Goal: Task Accomplishment & Management: Use online tool/utility

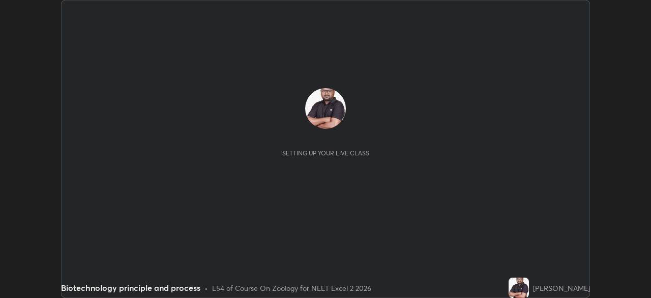
scroll to position [298, 651]
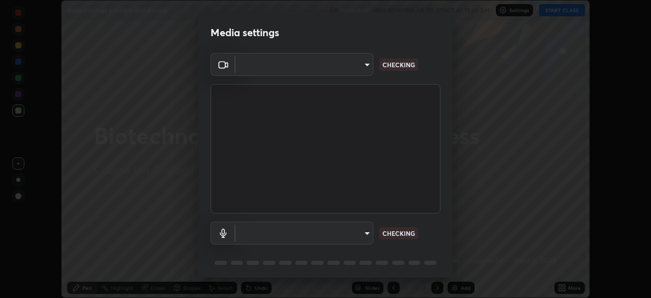
type input "f7a3972b1aa4ccc2bb278f1e0e3147348a18408e8ce32c2dd239d99c5c07823a"
click at [360, 224] on body "Erase all Biotechnology principle and process Recording WAS SCHEDULED TO START …" at bounding box center [325, 149] width 651 height 298
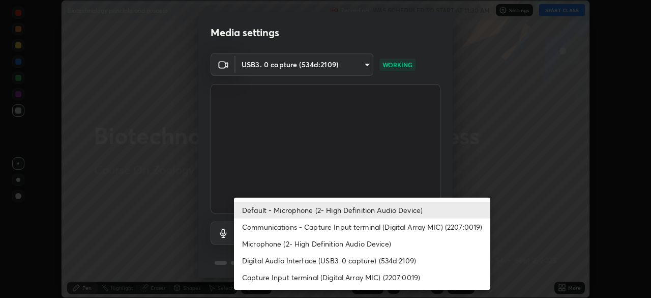
click at [380, 229] on li "Communications - Capture Input terminal (Digital Array MIC) (2207:0019)" at bounding box center [362, 226] width 256 height 17
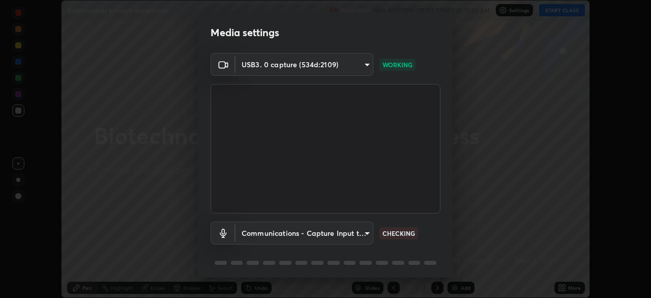
click at [353, 228] on body "Erase all Biotechnology principle and process Recording WAS SCHEDULED TO START …" at bounding box center [325, 149] width 651 height 298
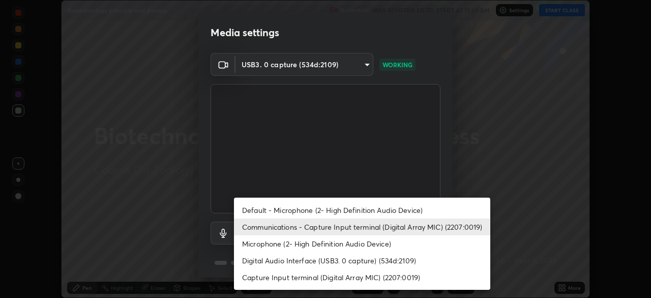
click at [364, 206] on li "Default - Microphone (2- High Definition Audio Device)" at bounding box center [362, 209] width 256 height 17
type input "default"
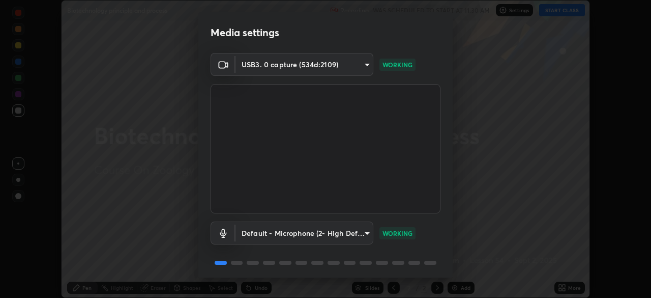
scroll to position [36, 0]
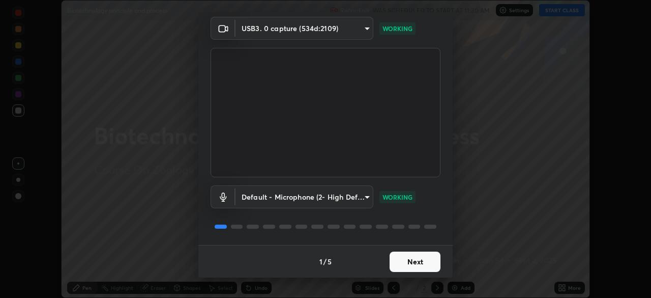
click at [407, 262] on button "Next" at bounding box center [415, 261] width 51 height 20
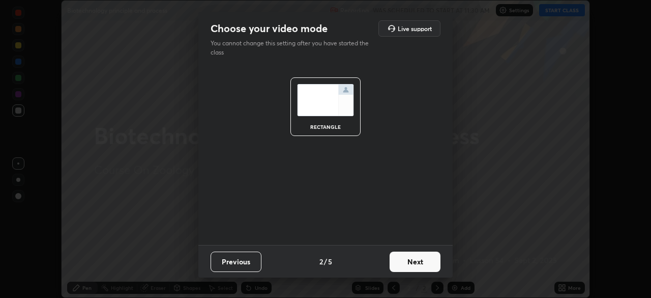
scroll to position [0, 0]
click at [416, 258] on button "Next" at bounding box center [415, 261] width 51 height 20
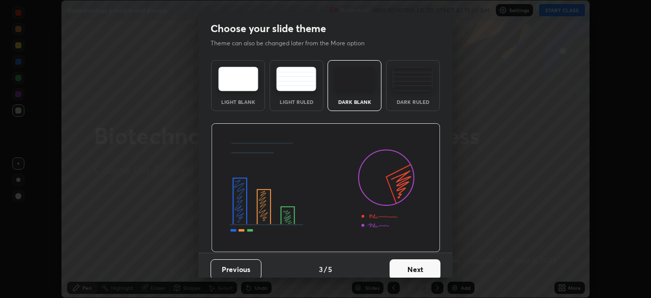
click at [411, 90] on img at bounding box center [413, 79] width 40 height 24
click at [409, 268] on button "Next" at bounding box center [415, 269] width 51 height 20
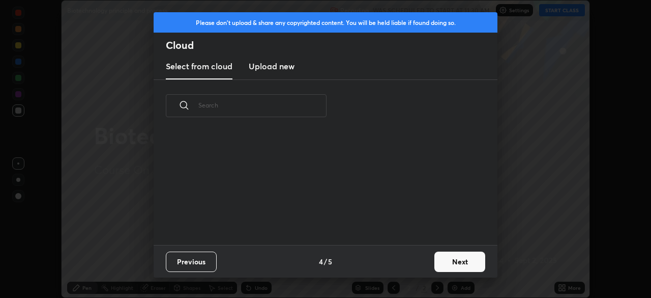
scroll to position [113, 327]
click at [436, 257] on button "Next" at bounding box center [459, 261] width 51 height 20
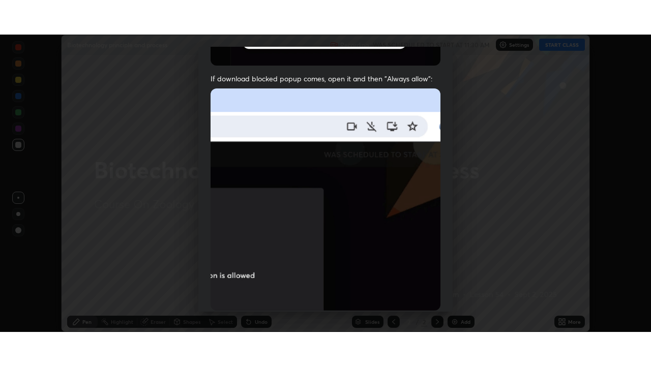
scroll to position [244, 0]
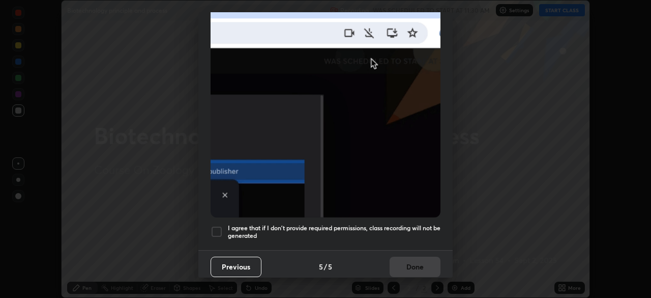
click at [340, 226] on h5 "I agree that if I don't provide required permissions, class recording will not …" at bounding box center [334, 232] width 213 height 16
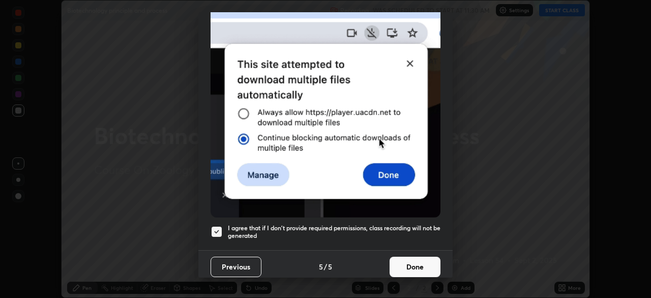
click at [400, 264] on button "Done" at bounding box center [415, 266] width 51 height 20
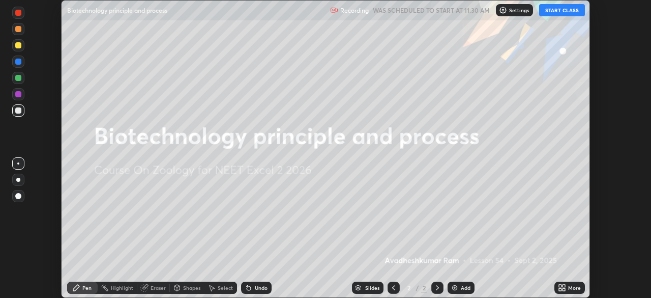
click at [556, 11] on button "START CLASS" at bounding box center [562, 10] width 46 height 12
click at [563, 290] on icon at bounding box center [564, 289] width 3 height 3
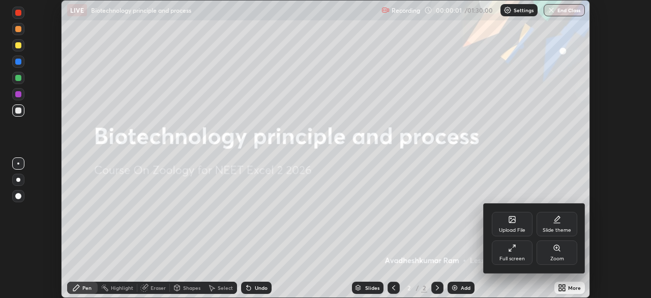
click at [512, 251] on icon at bounding box center [512, 248] width 8 height 8
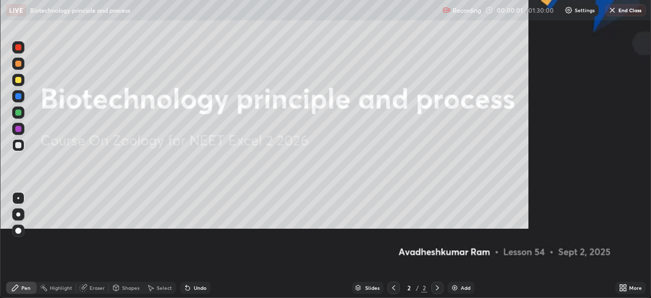
scroll to position [366, 651]
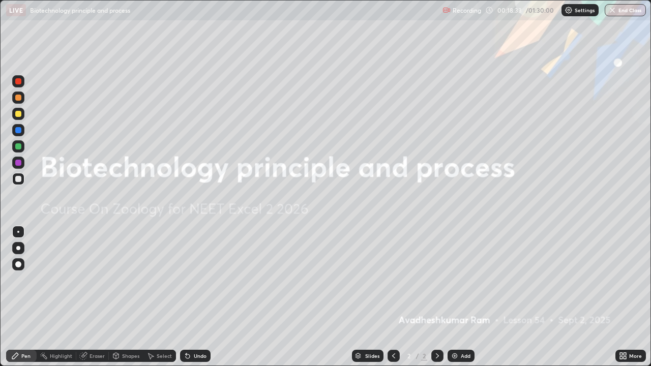
click at [456, 297] on img at bounding box center [455, 356] width 8 height 8
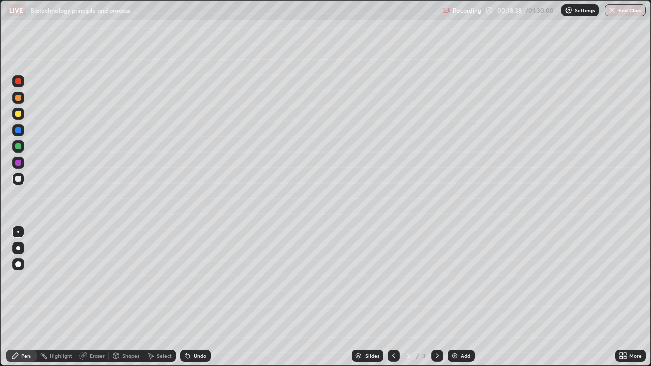
click at [197, 297] on div "Undo" at bounding box center [200, 356] width 13 height 5
click at [194, 297] on div "Undo" at bounding box center [200, 356] width 13 height 5
click at [19, 147] on div at bounding box center [18, 146] width 6 height 6
click at [19, 179] on div at bounding box center [18, 179] width 6 height 6
click at [18, 179] on div at bounding box center [18, 179] width 6 height 6
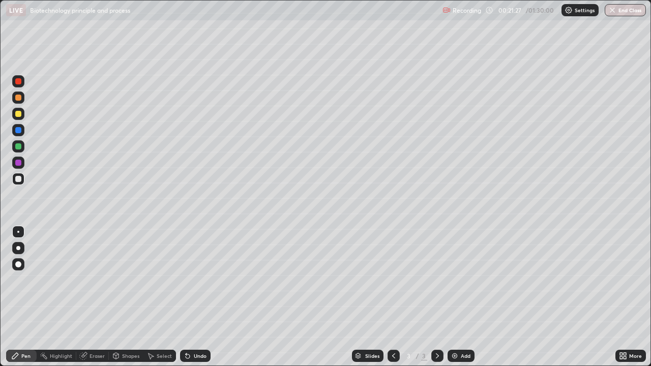
click at [22, 113] on div at bounding box center [18, 114] width 12 height 12
click at [19, 179] on div at bounding box center [18, 179] width 6 height 6
click at [197, 297] on div "Undo" at bounding box center [200, 356] width 13 height 5
click at [19, 114] on div at bounding box center [18, 114] width 6 height 6
click at [22, 179] on div at bounding box center [18, 179] width 12 height 12
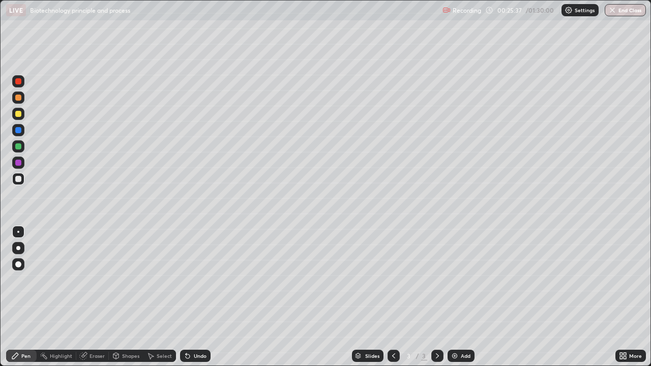
click at [17, 183] on div at bounding box center [18, 179] width 12 height 12
click at [17, 114] on div at bounding box center [18, 114] width 6 height 6
click at [194, 297] on div "Undo" at bounding box center [200, 356] width 13 height 5
click at [17, 184] on div at bounding box center [18, 179] width 12 height 12
click at [18, 113] on div at bounding box center [18, 114] width 6 height 6
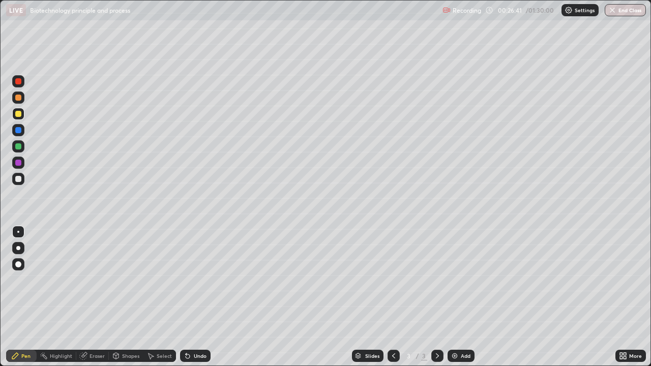
click at [18, 178] on div at bounding box center [18, 179] width 6 height 6
click at [18, 113] on div at bounding box center [18, 114] width 6 height 6
click at [19, 175] on div at bounding box center [18, 179] width 12 height 12
click at [621, 297] on icon at bounding box center [621, 354] width 3 height 3
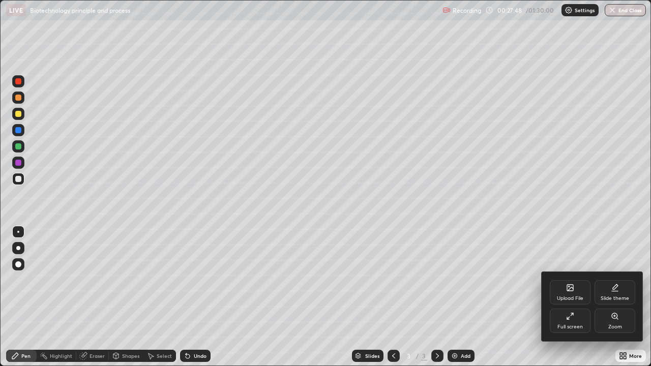
click at [564, 297] on div "Full screen" at bounding box center [570, 321] width 41 height 24
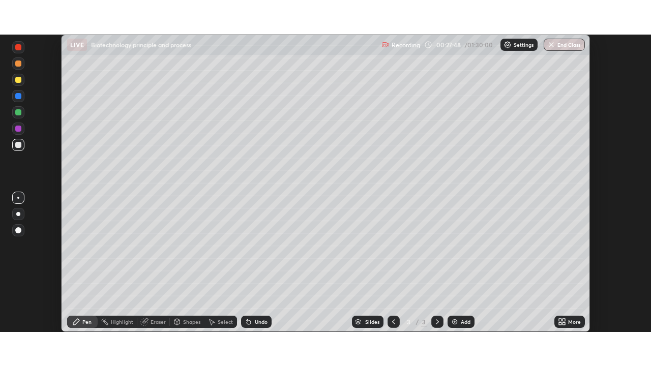
scroll to position [50579, 50225]
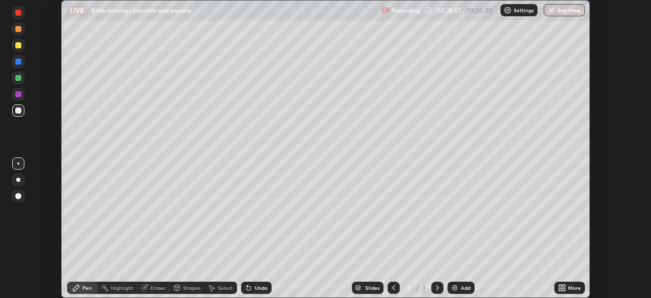
click at [563, 286] on icon at bounding box center [564, 285] width 3 height 3
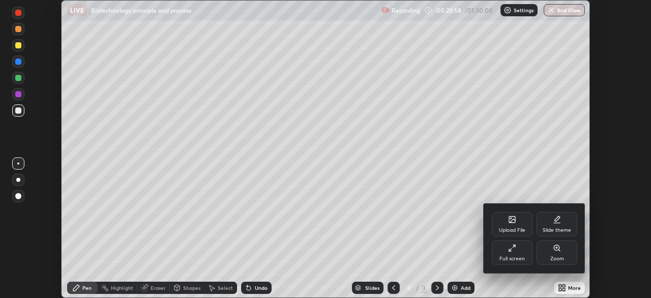
click at [514, 250] on icon at bounding box center [512, 248] width 8 height 8
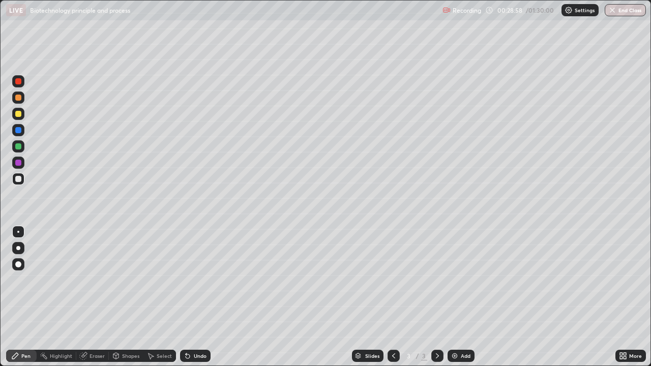
scroll to position [366, 651]
click at [462, 297] on div "Add" at bounding box center [466, 356] width 10 height 5
click at [193, 297] on div "Undo" at bounding box center [195, 356] width 31 height 12
click at [195, 297] on div "Undo" at bounding box center [195, 356] width 31 height 12
click at [193, 297] on div "Undo" at bounding box center [195, 356] width 31 height 12
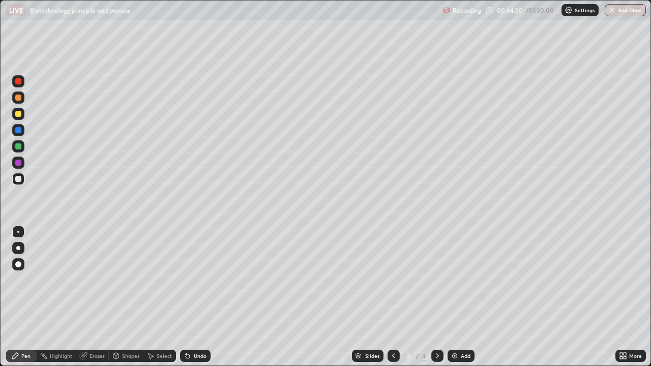
click at [158, 297] on div "Select" at bounding box center [164, 356] width 15 height 5
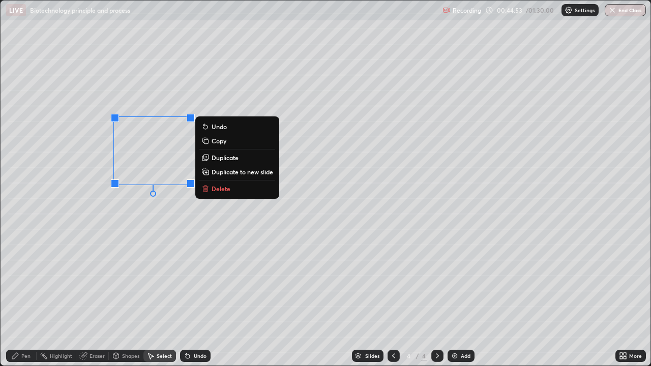
click at [225, 160] on p "Duplicate" at bounding box center [225, 158] width 27 height 8
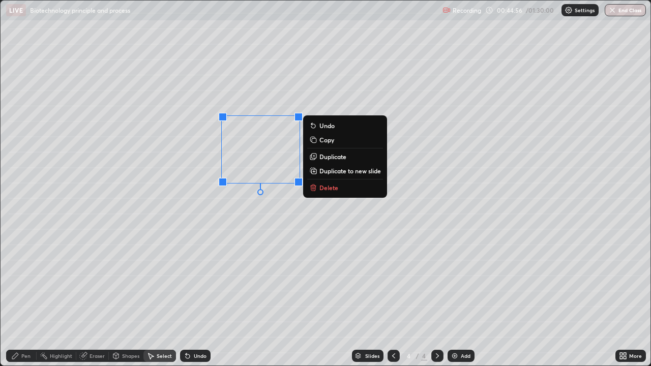
click at [156, 253] on div "0 ° Undo Copy Duplicate Duplicate to new slide Delete" at bounding box center [326, 183] width 650 height 365
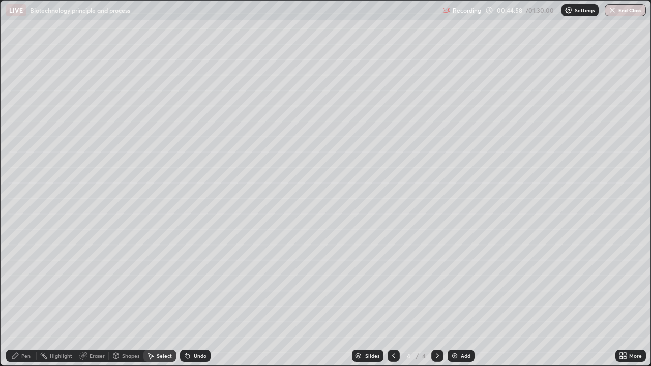
click at [26, 297] on div "Pen" at bounding box center [25, 356] width 9 height 5
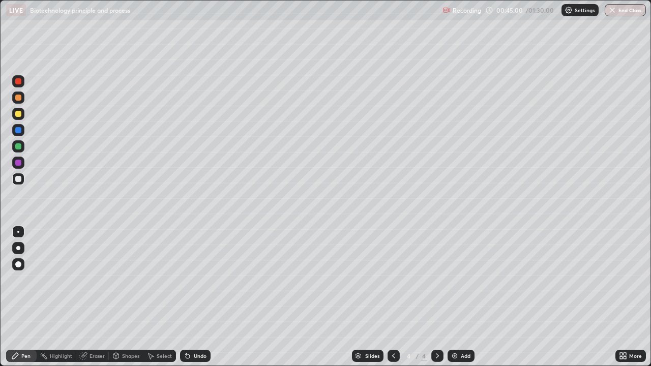
click at [17, 145] on div at bounding box center [18, 146] width 6 height 6
click at [18, 180] on div at bounding box center [18, 179] width 6 height 6
click at [157, 297] on div "Select" at bounding box center [164, 356] width 15 height 5
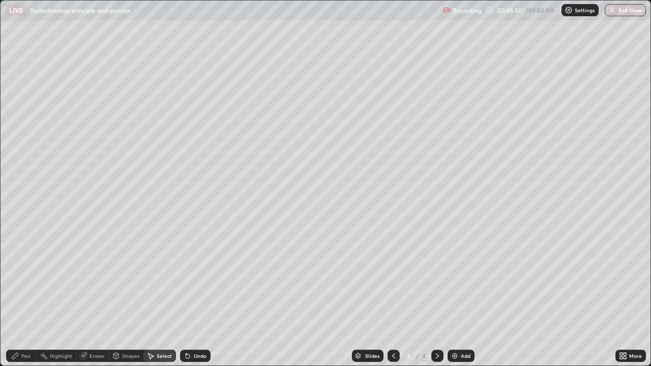
click at [96, 297] on div "Eraser" at bounding box center [97, 356] width 15 height 5
click at [22, 297] on div "Pen" at bounding box center [21, 356] width 31 height 12
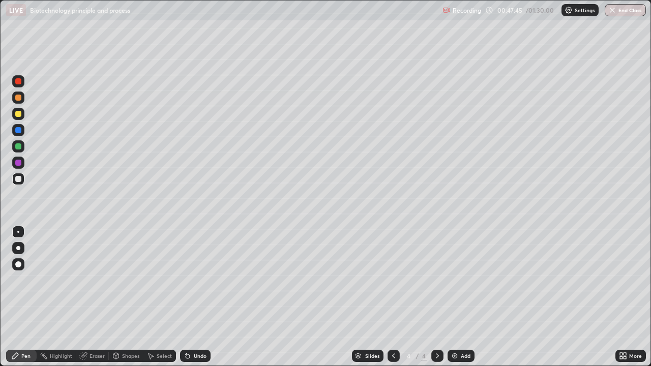
click at [187, 297] on div "Undo" at bounding box center [195, 356] width 31 height 12
click at [190, 297] on div "Undo" at bounding box center [195, 356] width 31 height 12
click at [91, 297] on div "Eraser" at bounding box center [97, 356] width 15 height 5
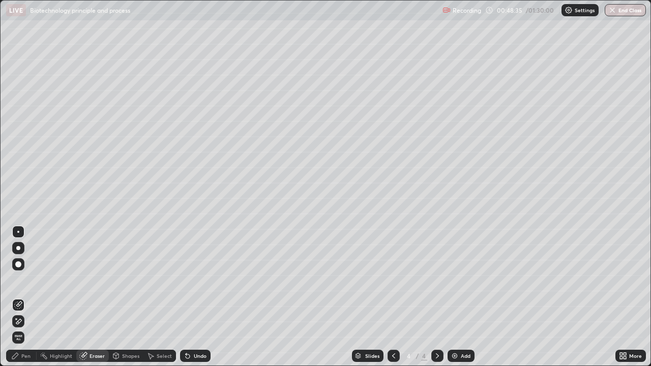
click at [21, 297] on div "Pen" at bounding box center [21, 356] width 31 height 12
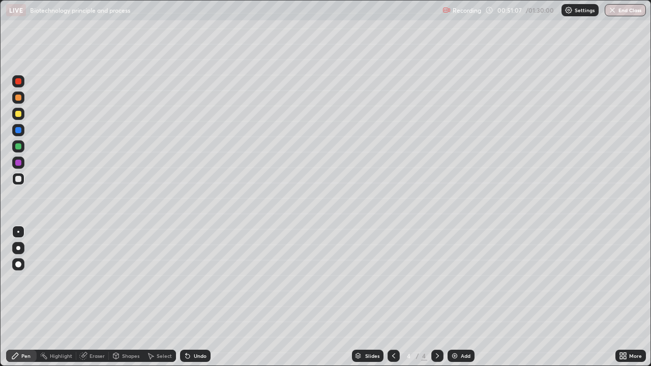
click at [198, 297] on div "Undo" at bounding box center [200, 356] width 13 height 5
click at [90, 297] on div "Eraser" at bounding box center [97, 356] width 15 height 5
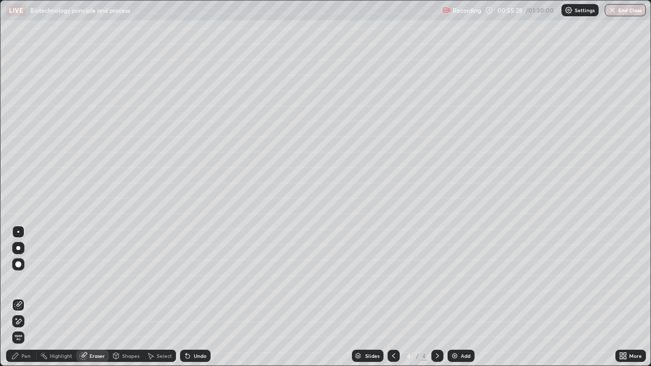
click at [26, 297] on div "Pen" at bounding box center [25, 356] width 9 height 5
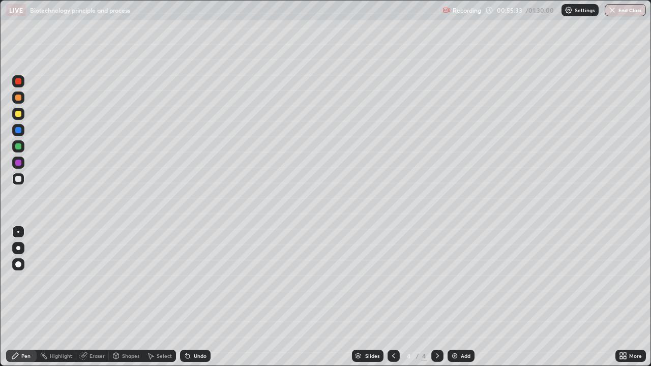
click at [197, 297] on div "Undo" at bounding box center [200, 356] width 13 height 5
click at [200, 297] on div "Undo" at bounding box center [200, 356] width 13 height 5
click at [87, 297] on div "Eraser" at bounding box center [92, 356] width 33 height 12
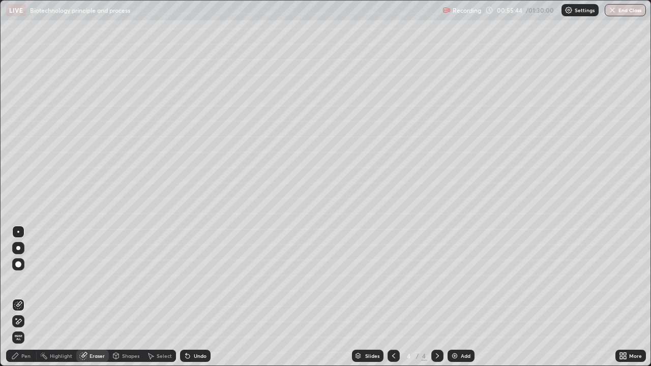
click at [27, 297] on div "Pen" at bounding box center [25, 356] width 9 height 5
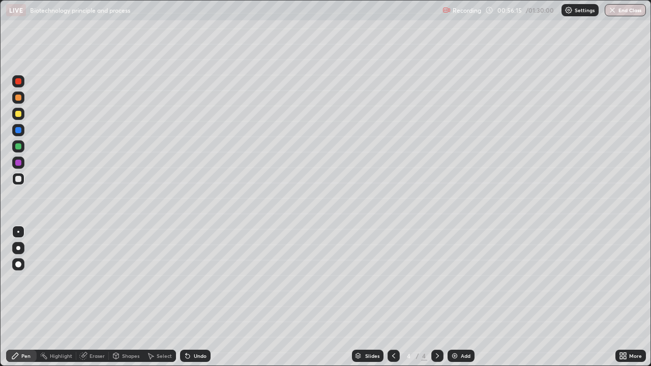
click at [90, 297] on div "Eraser" at bounding box center [97, 356] width 15 height 5
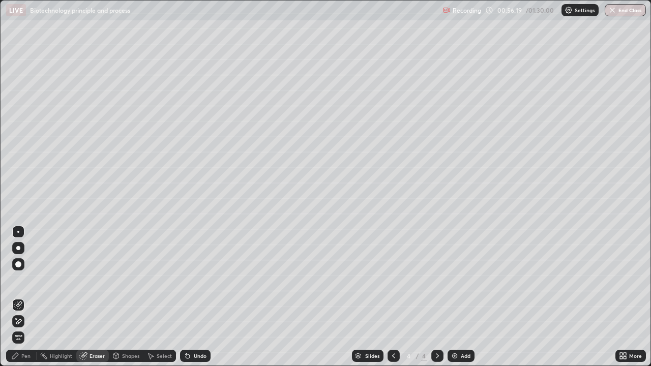
click at [28, 297] on div "Pen" at bounding box center [25, 356] width 9 height 5
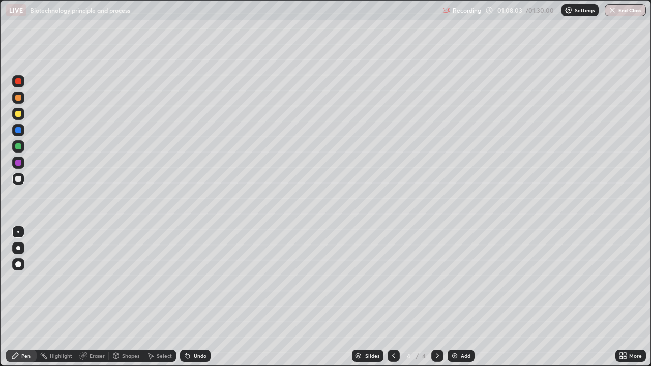
click at [457, 297] on img at bounding box center [455, 356] width 8 height 8
click at [621, 15] on button "End Class" at bounding box center [625, 10] width 41 height 12
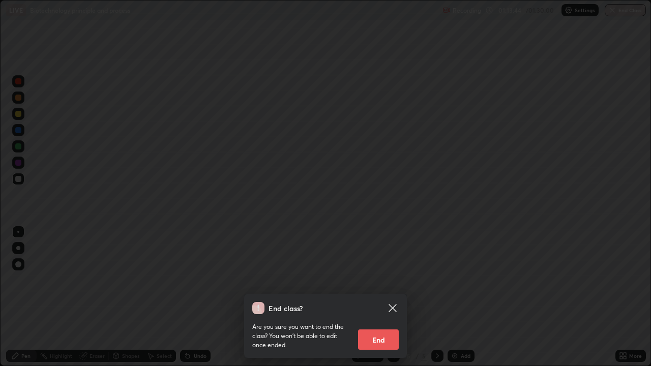
click at [371, 297] on button "End" at bounding box center [378, 340] width 41 height 20
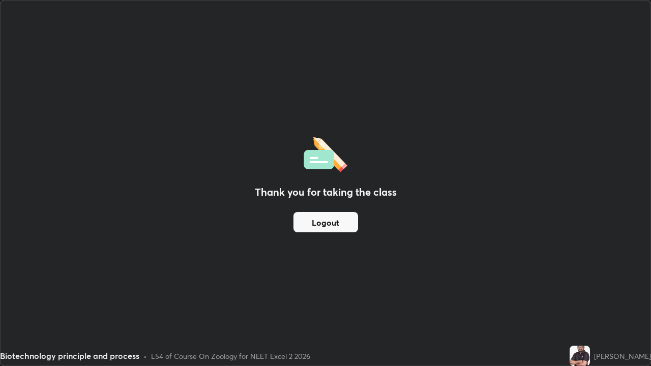
click at [313, 223] on button "Logout" at bounding box center [326, 222] width 65 height 20
